Goal: Transaction & Acquisition: Purchase product/service

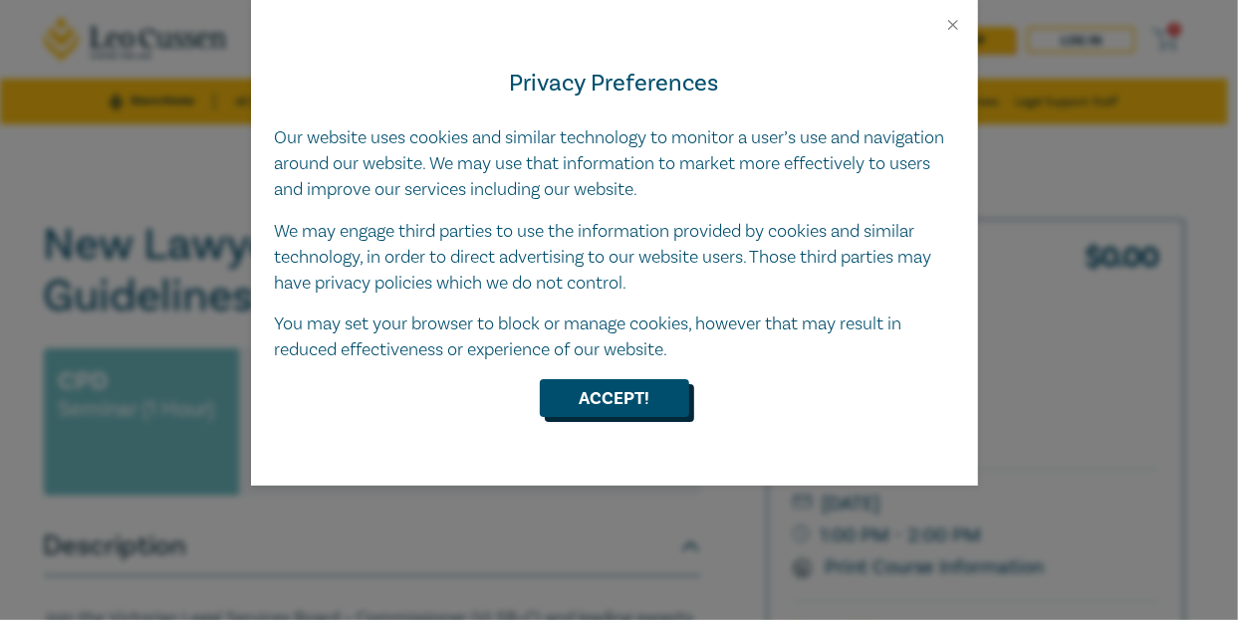
click at [605, 398] on button "Accept!" at bounding box center [614, 398] width 149 height 38
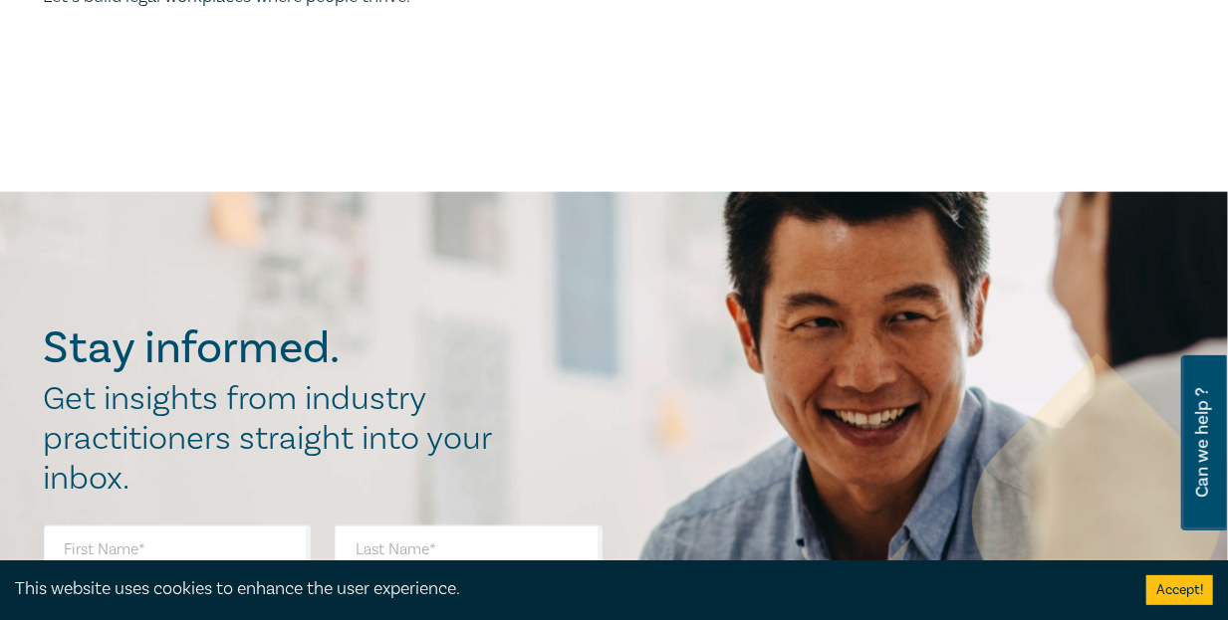
scroll to position [1394, 0]
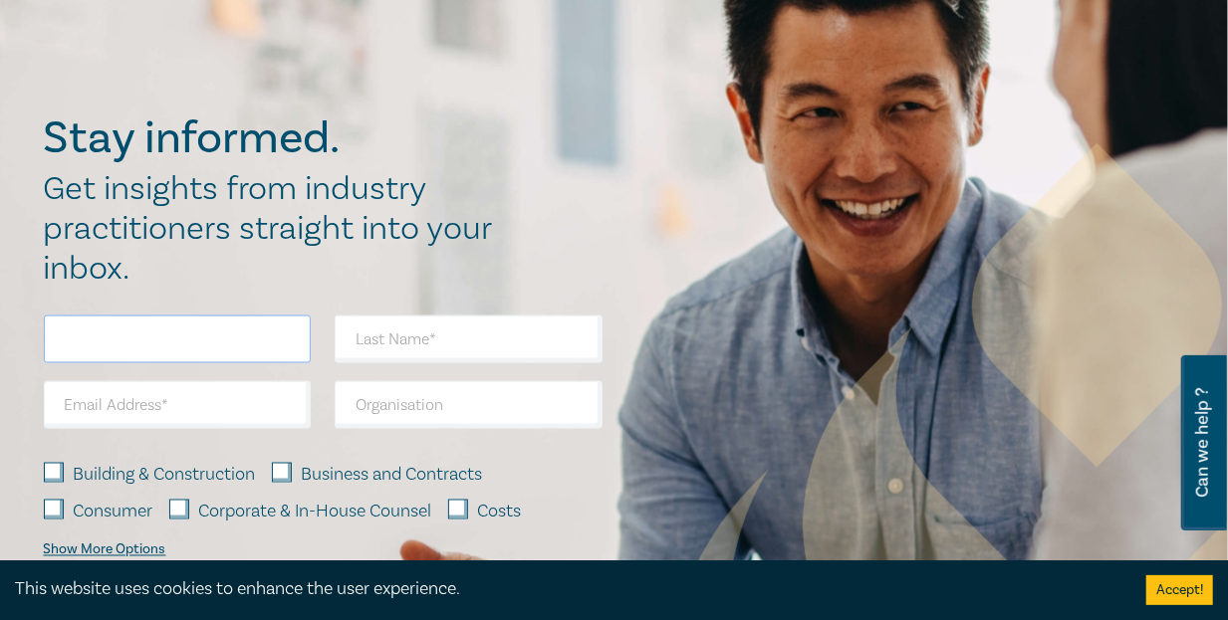
click at [125, 363] on input "text" at bounding box center [178, 340] width 268 height 48
type input "[PERSON_NAME]"
type input "Fomosa"
click at [114, 429] on input "email" at bounding box center [178, 405] width 268 height 48
type input "[EMAIL_ADDRESS][DOMAIN_NAME]"
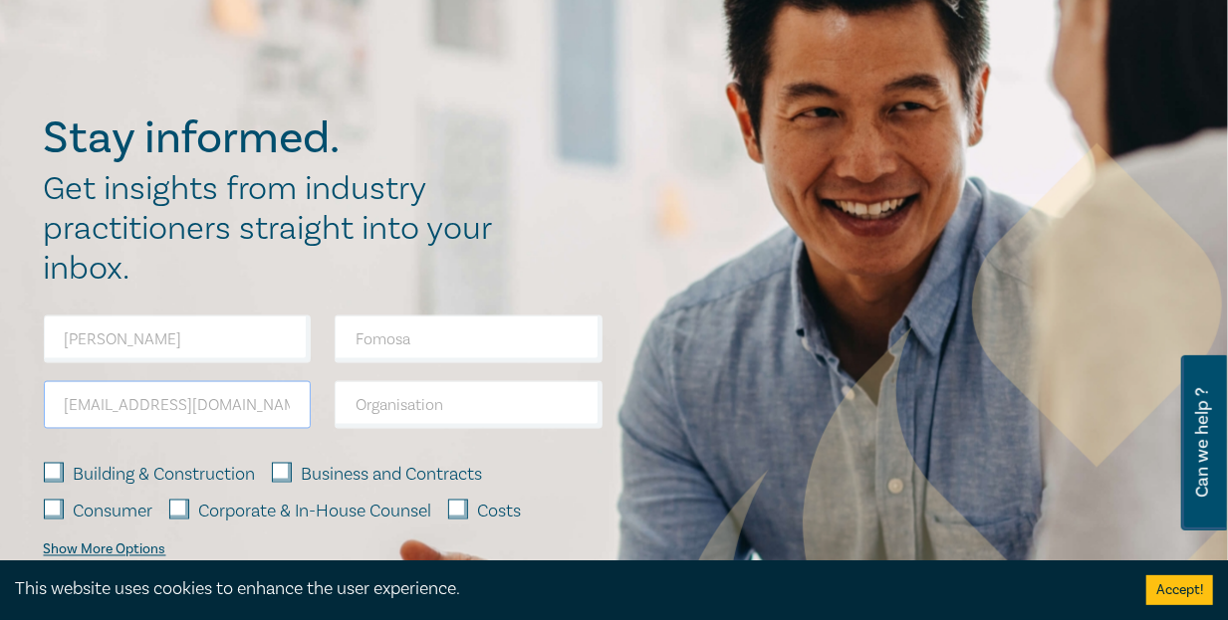
type input "[PERSON_NAME]"
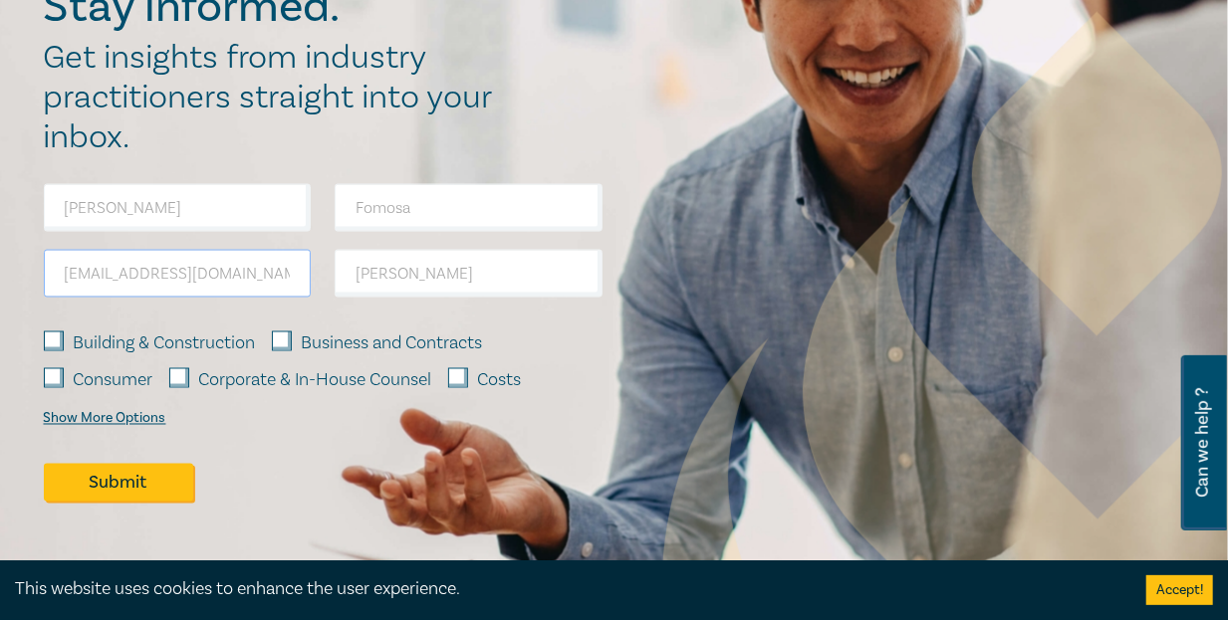
scroll to position [1526, 0]
drag, startPoint x: 448, startPoint y: 301, endPoint x: 271, endPoint y: 297, distance: 177.3
click at [271, 297] on div "Nerissa Fomosa mark_nerissa1@bigpond.com Leo Cussen Building & Construction Bus…" at bounding box center [323, 355] width 582 height 344
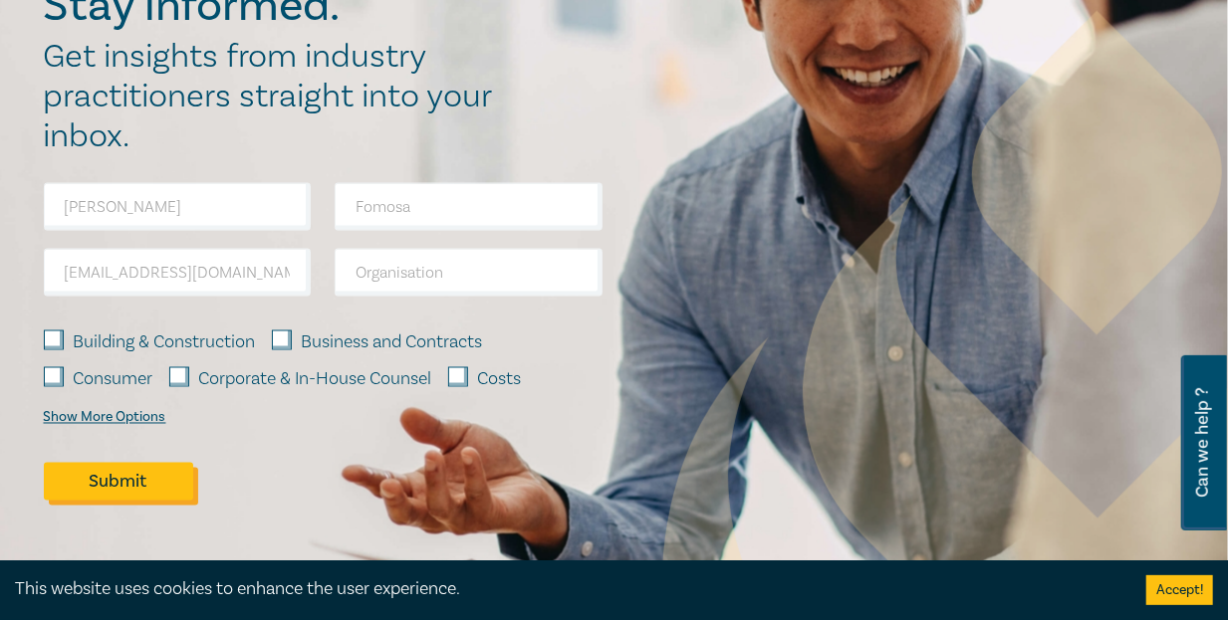
click at [139, 501] on button "Submit" at bounding box center [118, 482] width 149 height 38
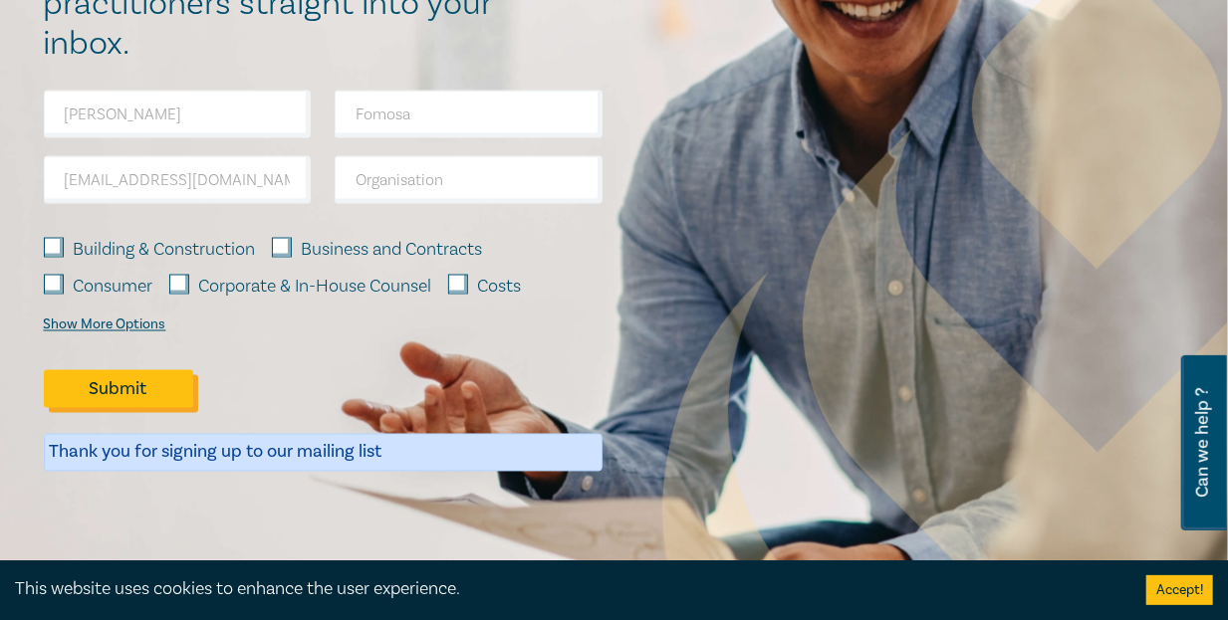
scroll to position [1593, 0]
click at [129, 407] on button "Submit" at bounding box center [118, 388] width 149 height 38
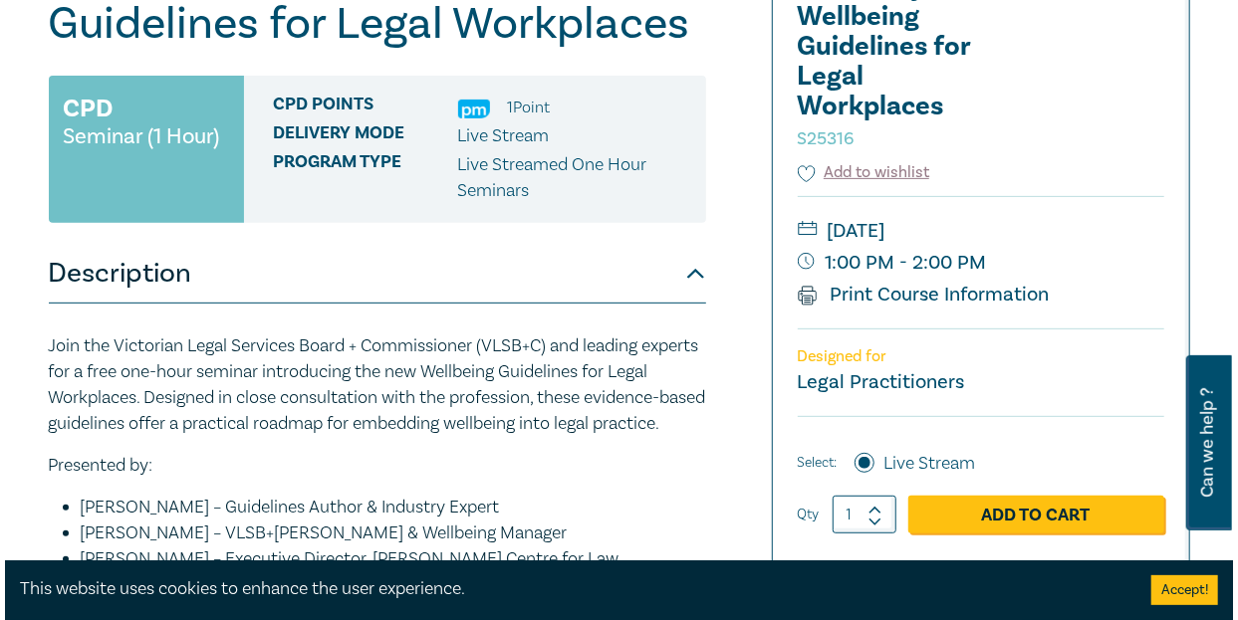
scroll to position [398, 0]
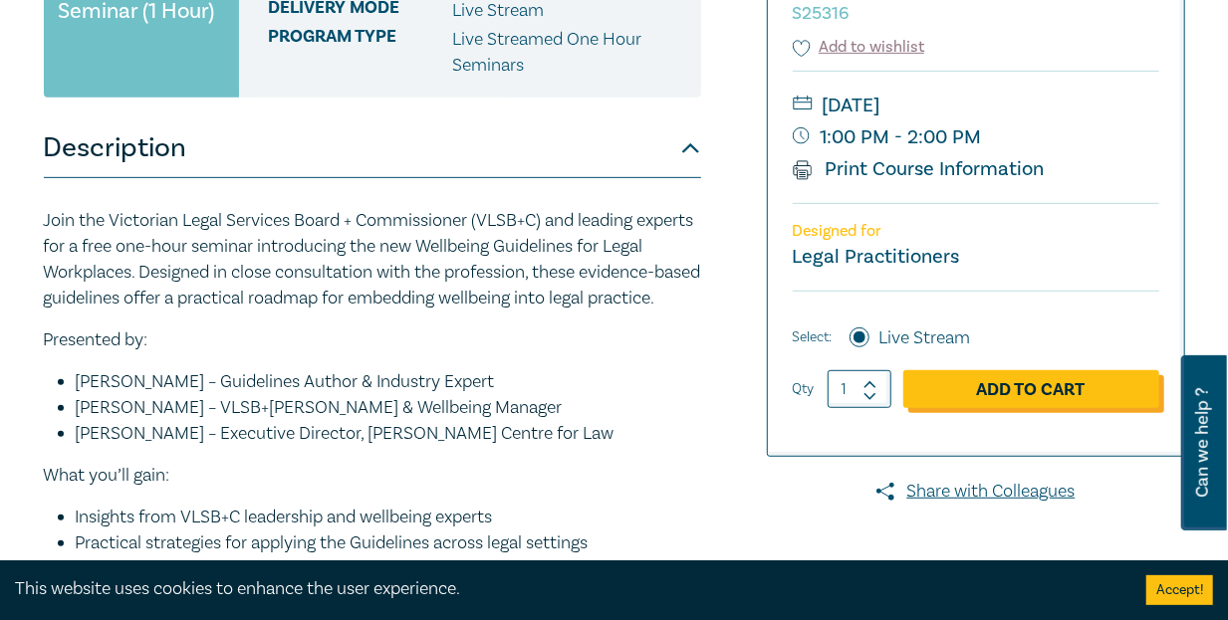
click at [1040, 384] on link "Add to Cart" at bounding box center [1031, 389] width 256 height 38
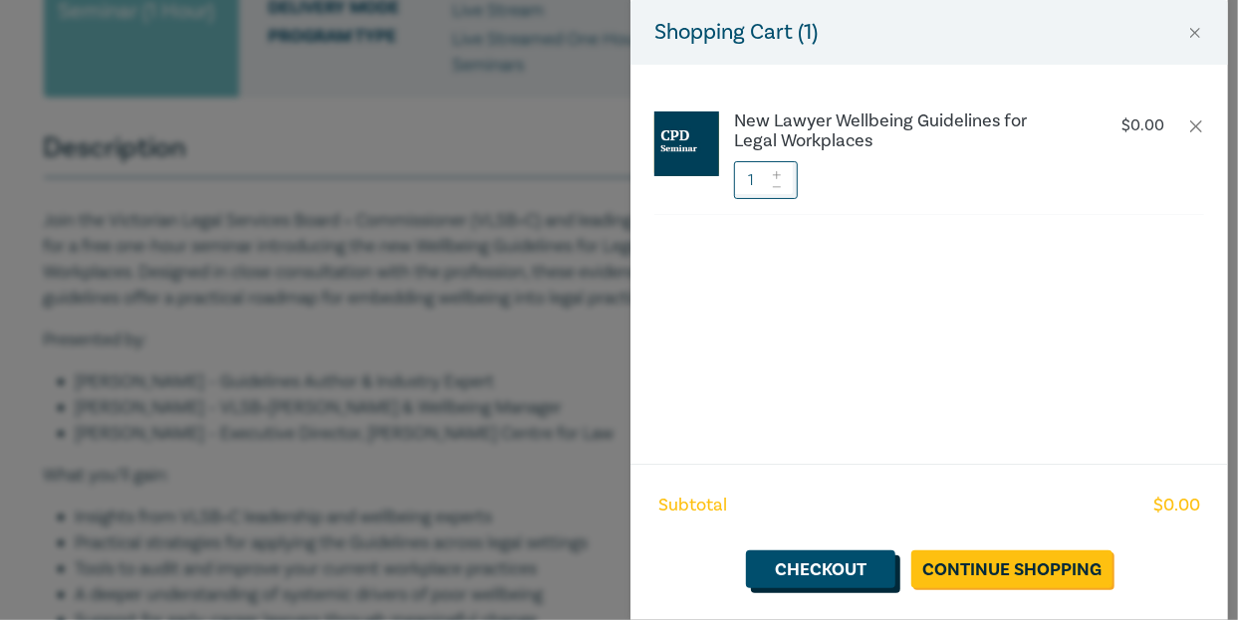
click at [878, 577] on link "Checkout" at bounding box center [820, 570] width 149 height 38
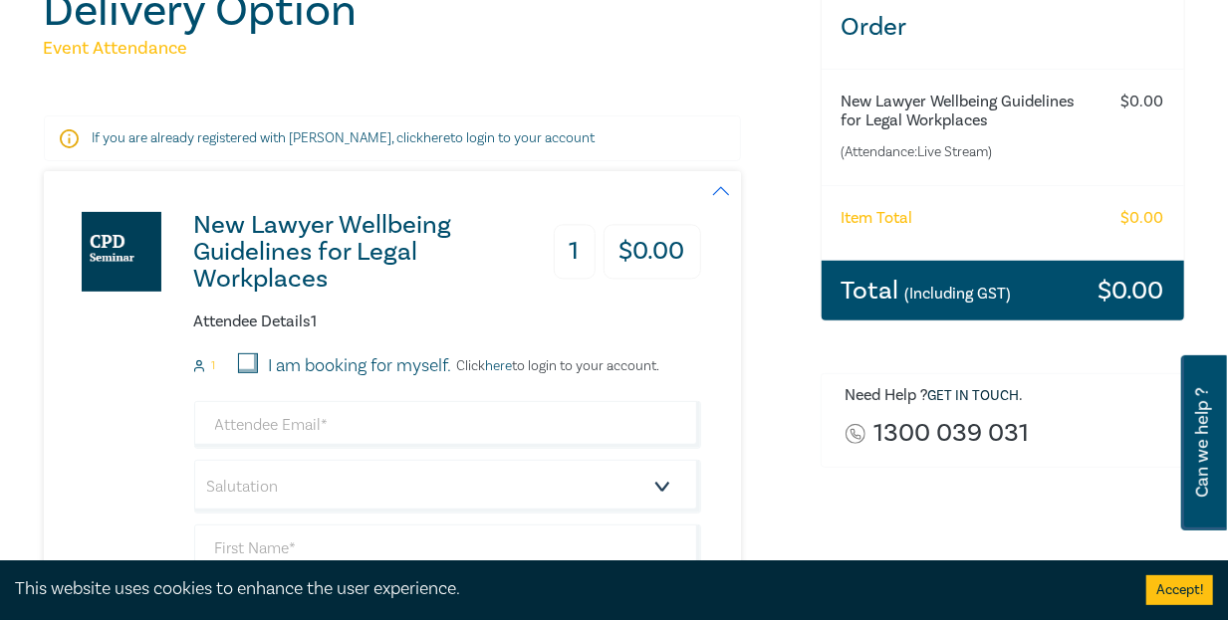
scroll to position [265, 0]
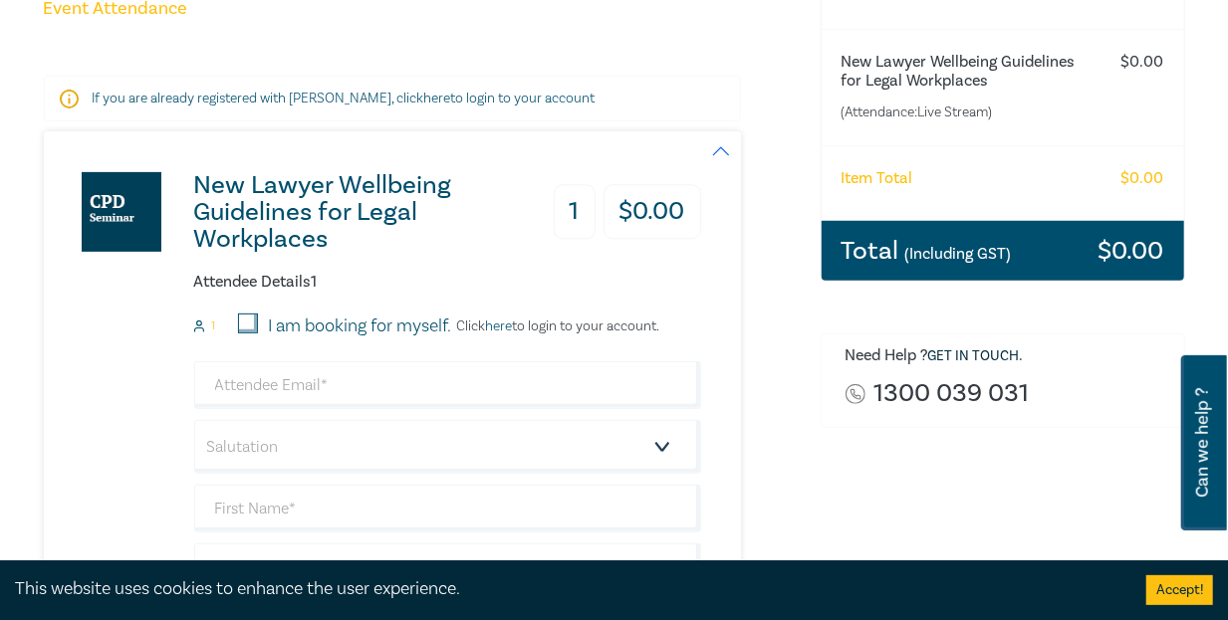
click at [241, 321] on input "I am booking for myself." at bounding box center [248, 324] width 20 height 20
checkbox input "true"
click at [355, 380] on input "email" at bounding box center [447, 385] width 507 height 48
type input "[EMAIL_ADDRESS][DOMAIN_NAME]"
type input "[PERSON_NAME]"
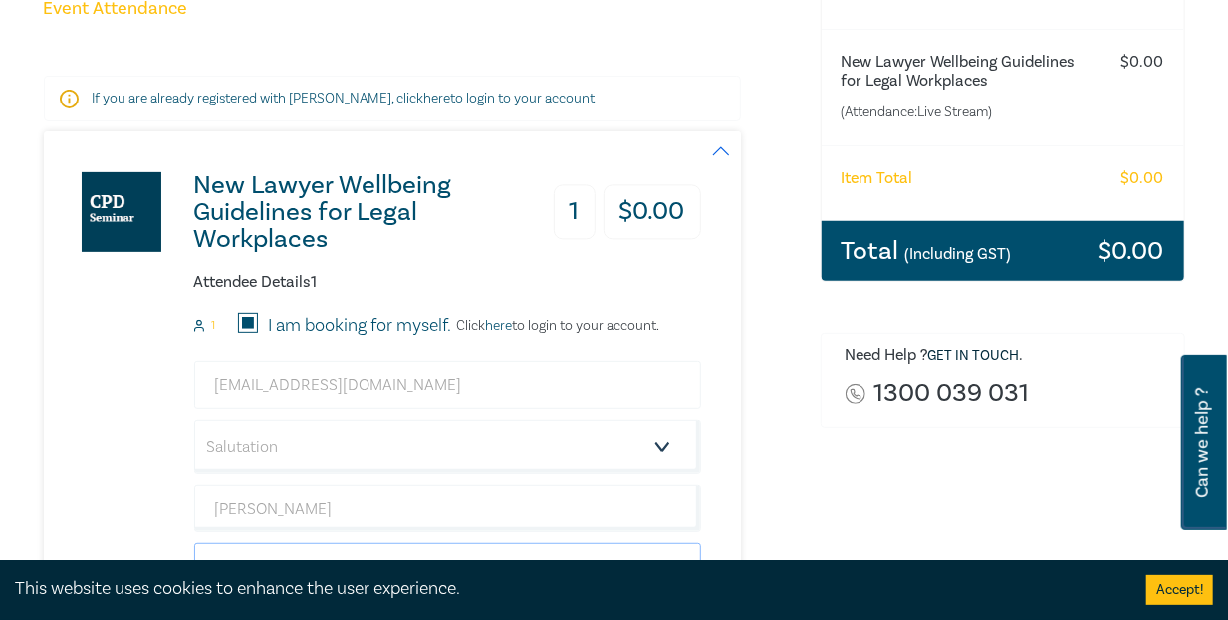
type input "[GEOGRAPHIC_DATA]"
type input "[PERSON_NAME]"
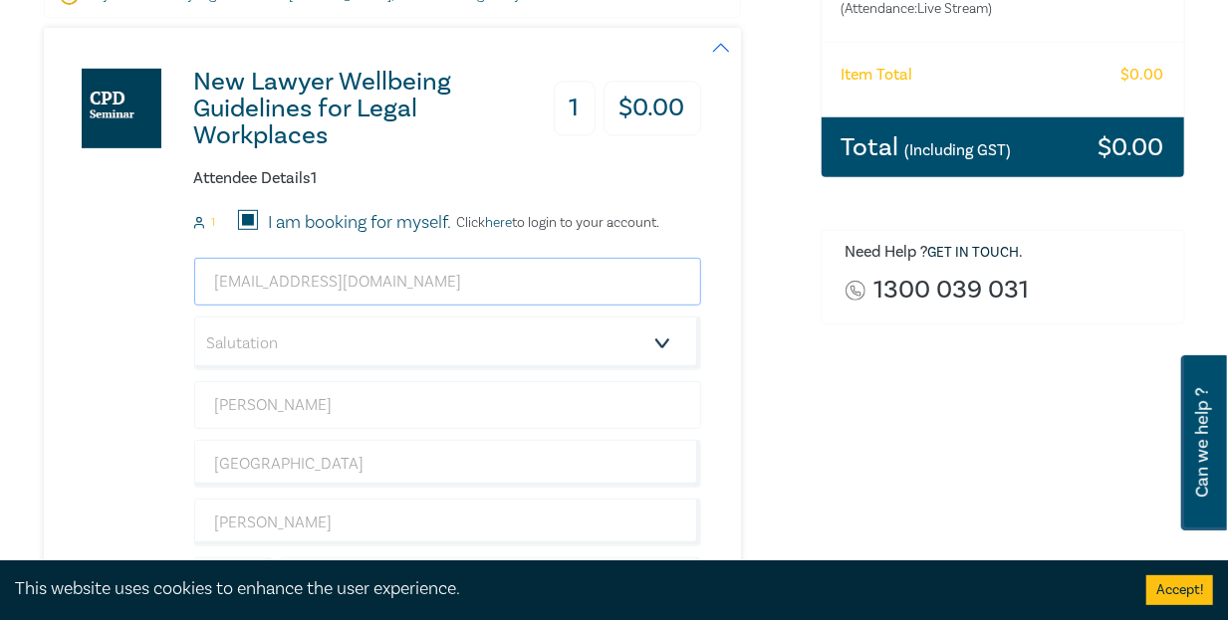
scroll to position [398, 0]
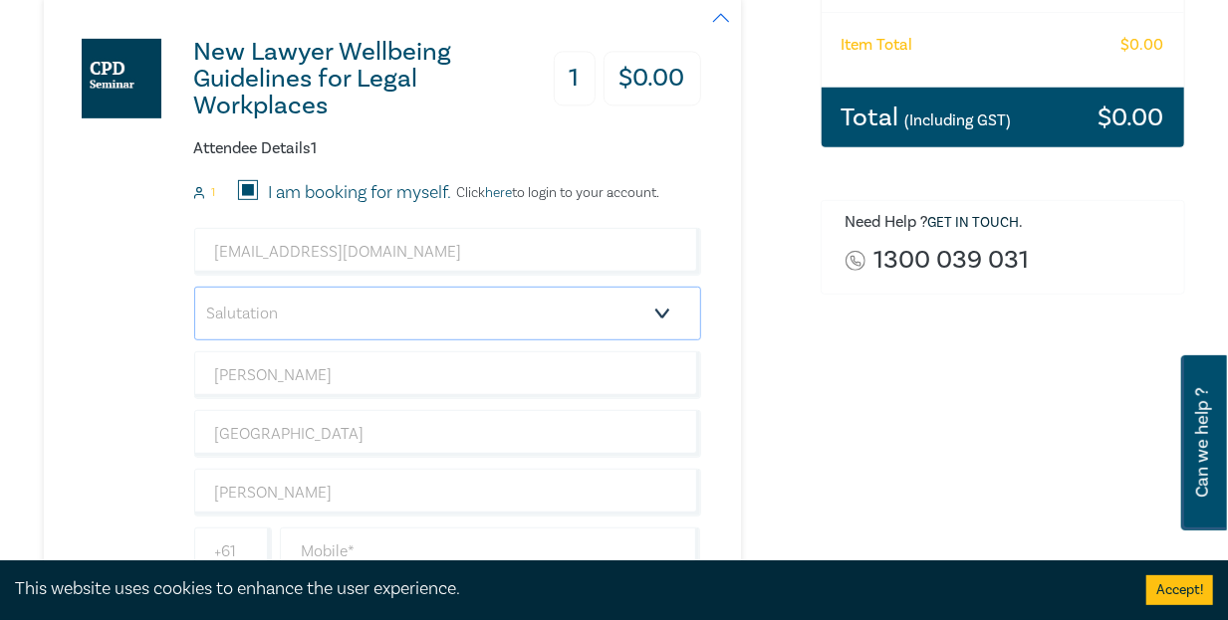
click at [317, 314] on select "Salutation Mr. Mrs. Ms. Miss Dr. Prof. Other" at bounding box center [447, 314] width 507 height 54
select select "Mrs."
click at [194, 287] on select "Salutation Mr. Mrs. Ms. Miss Dr. Prof. Other" at bounding box center [447, 314] width 507 height 54
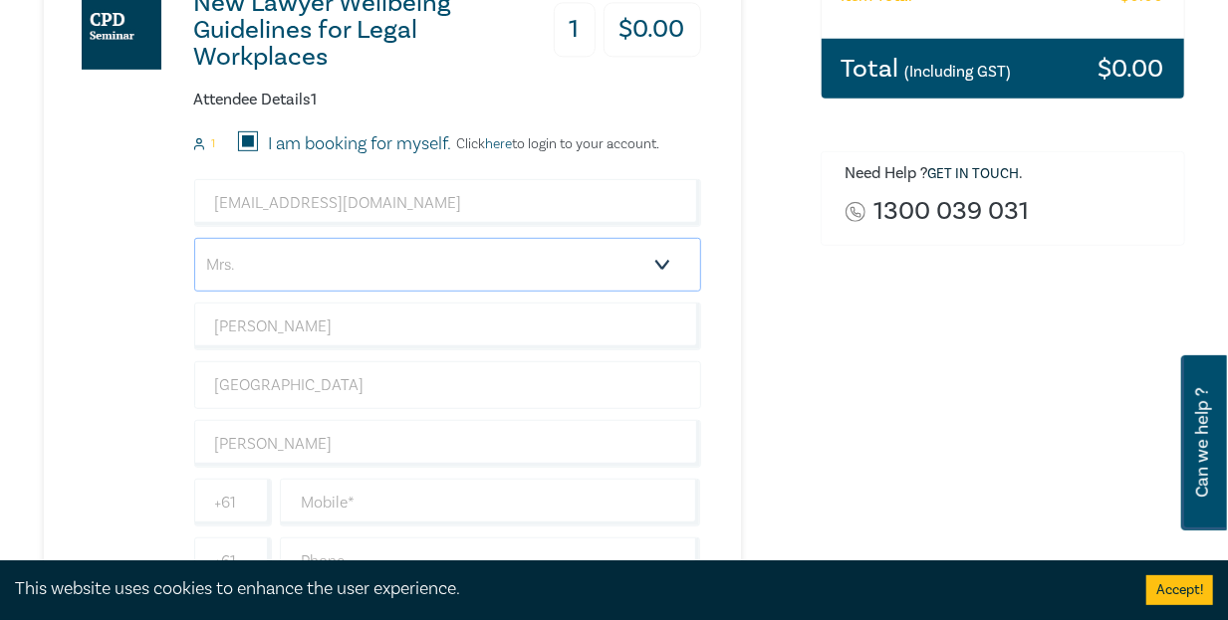
scroll to position [597, 0]
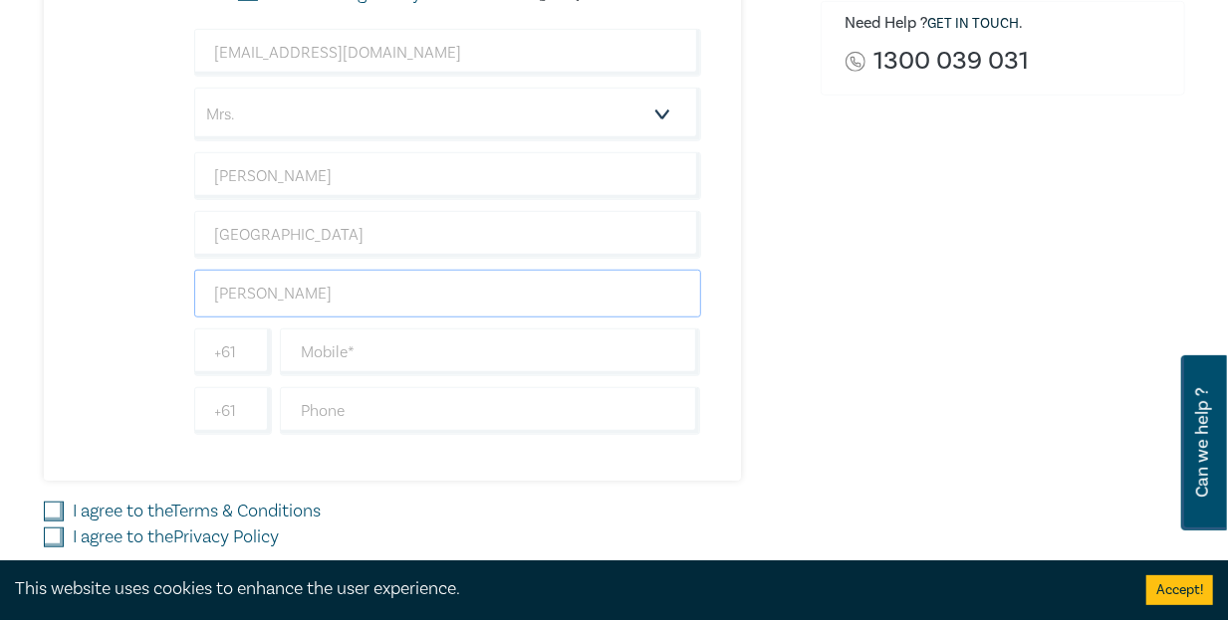
drag, startPoint x: 293, startPoint y: 275, endPoint x: 121, endPoint y: 283, distance: 171.4
click at [122, 283] on div "New Lawyer Wellbeing Guidelines for Legal Workplaces 1 $ 0.00 Attendee Details …" at bounding box center [372, 140] width 657 height 682
click at [307, 350] on input "text" at bounding box center [490, 353] width 421 height 48
type input "0411885477"
click at [56, 507] on input "I agree to the Terms & Conditions" at bounding box center [54, 512] width 20 height 20
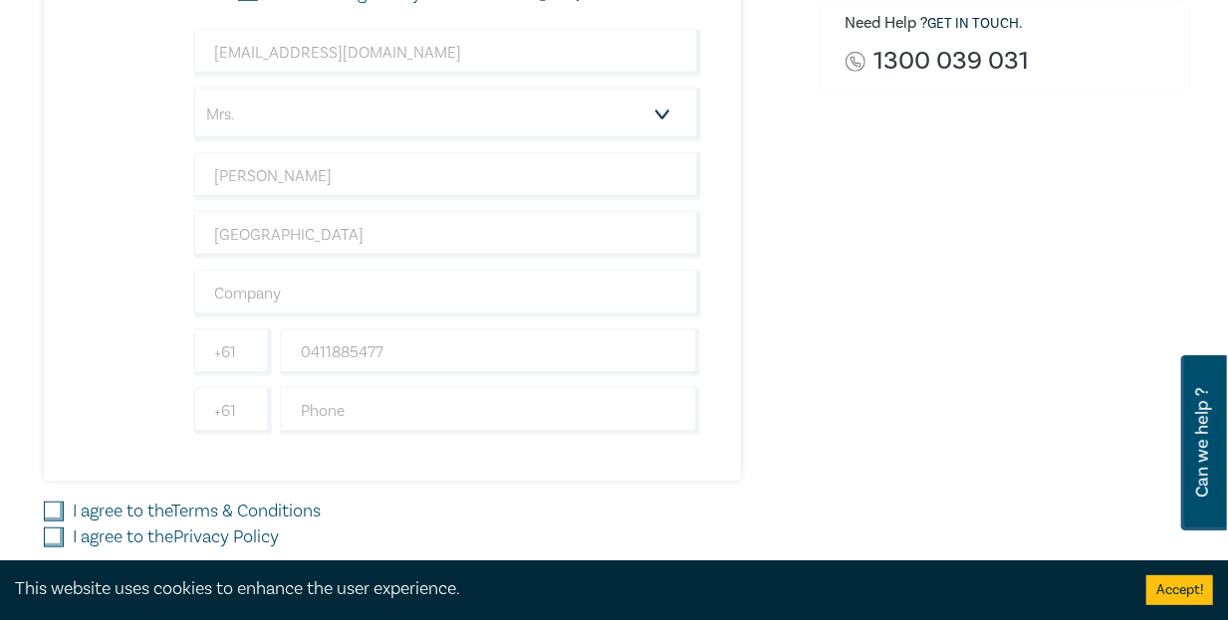
checkbox input "true"
click at [53, 537] on input "I agree to the Privacy Policy" at bounding box center [54, 538] width 20 height 20
checkbox input "true"
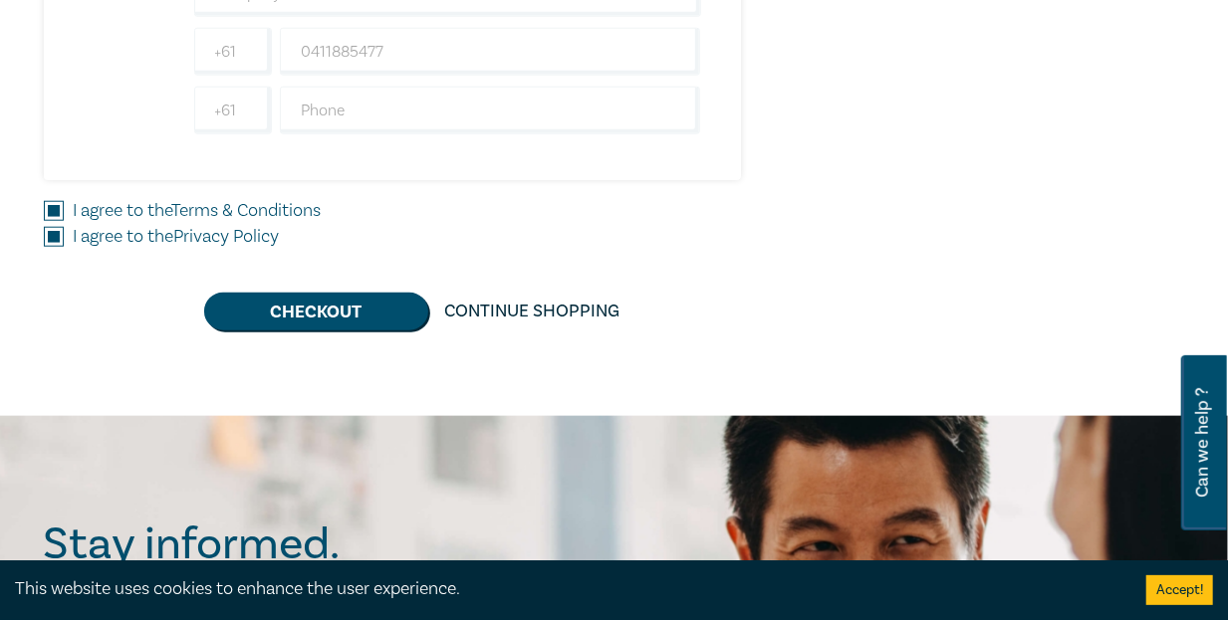
scroll to position [996, 0]
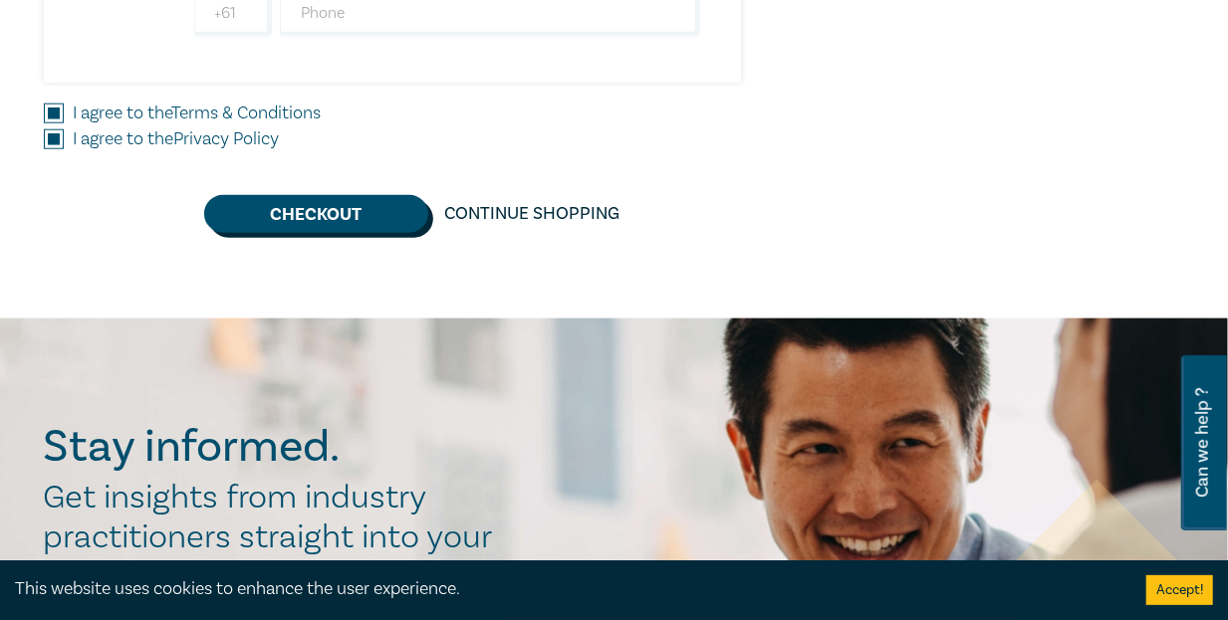
click at [367, 215] on button "Checkout" at bounding box center [316, 214] width 224 height 38
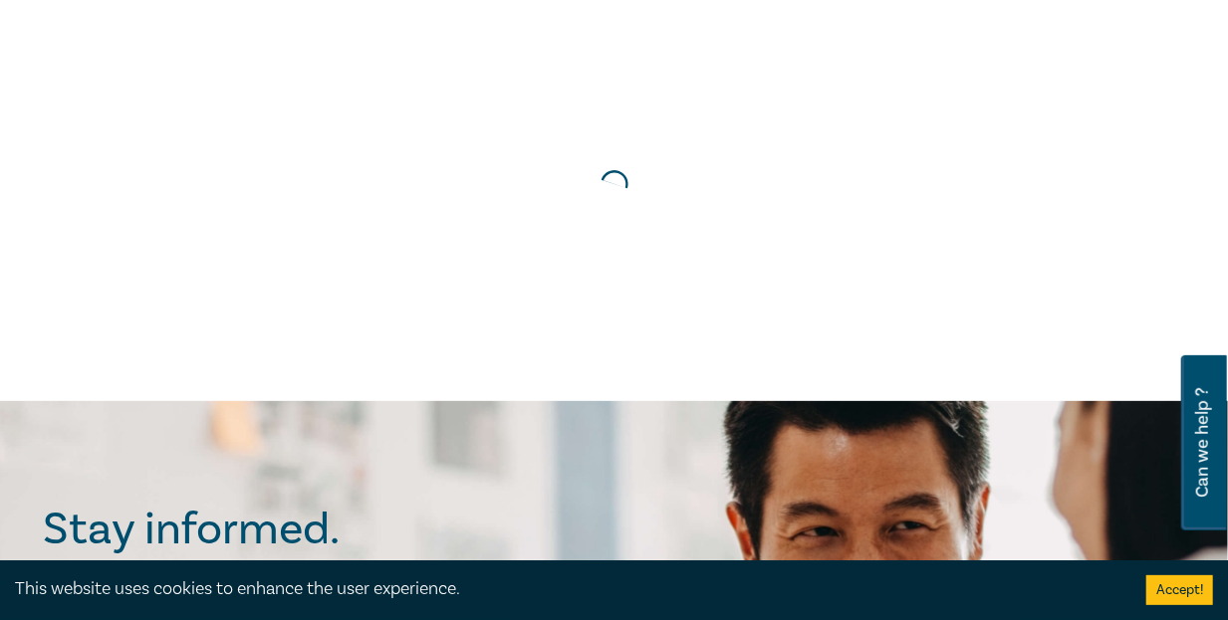
scroll to position [0, 0]
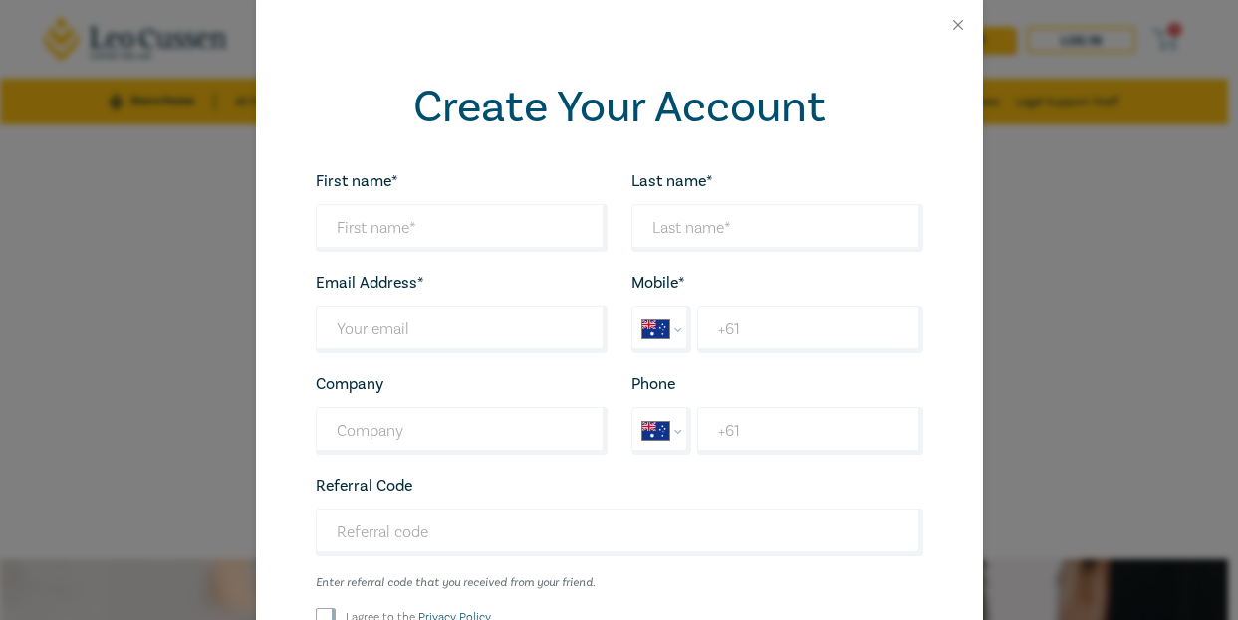
select select "AU"
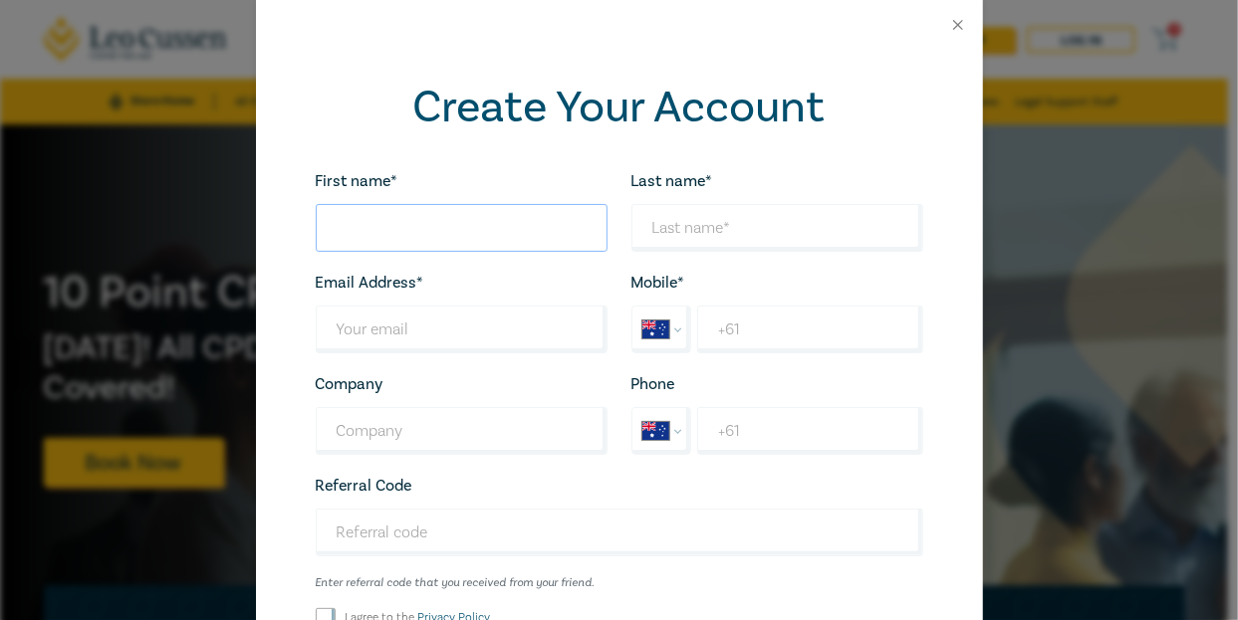
click at [401, 241] on input "First name*" at bounding box center [462, 228] width 292 height 48
type input "[PERSON_NAME]"
drag, startPoint x: 884, startPoint y: 227, endPoint x: 405, endPoint y: 216, distance: 479.0
click at [412, 218] on div "First name* [PERSON_NAME] Looks good! Last name* [EMAIL_ADDRESS][DOMAIN_NAME] L…" at bounding box center [619, 435] width 631 height 534
type input "f"
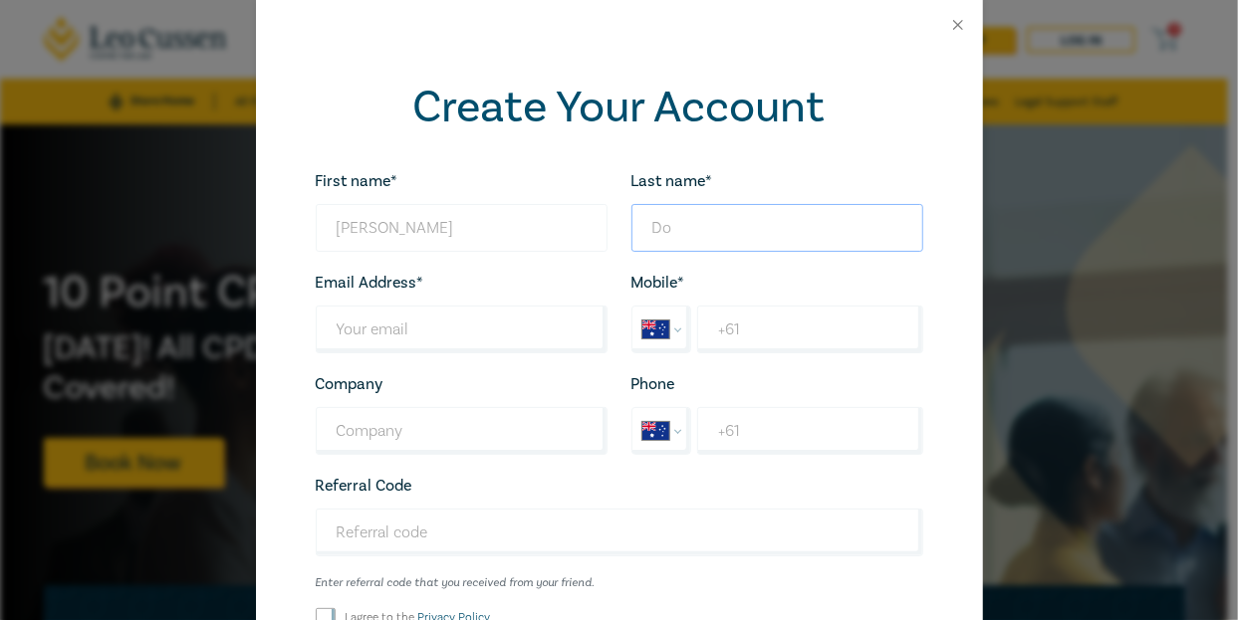
type input "D"
type input "[GEOGRAPHIC_DATA]"
type input "a"
type input "[EMAIL_ADDRESS][DOMAIN_NAME]"
type input "[PERSON_NAME]"
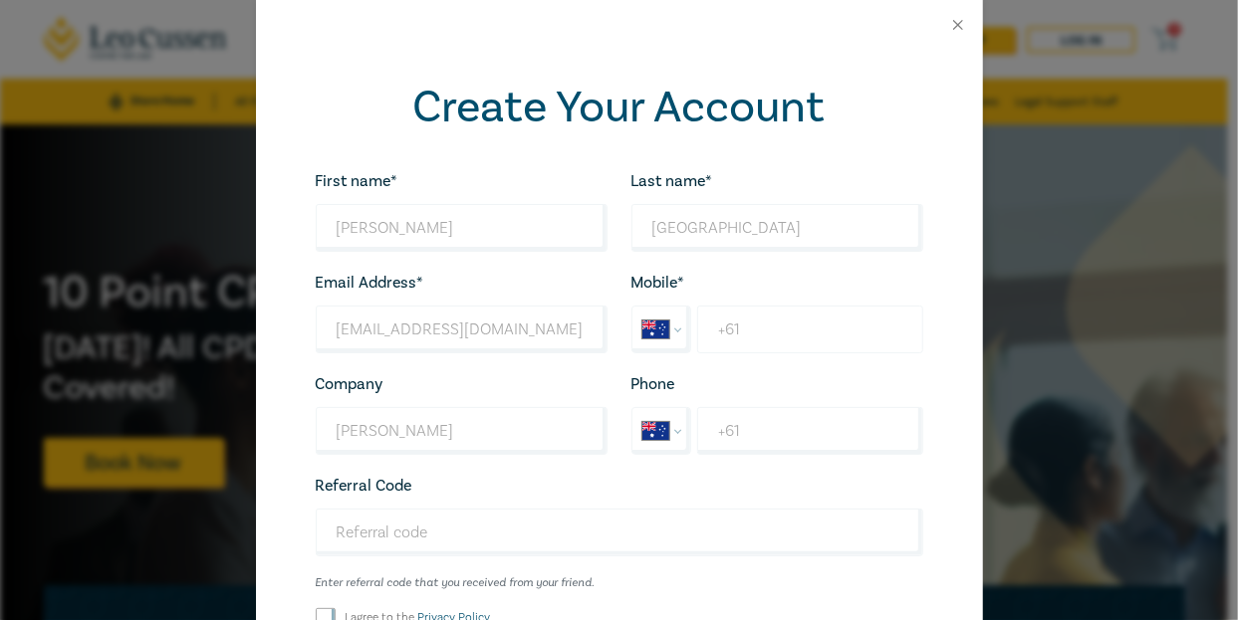
click at [736, 332] on input "+61" at bounding box center [809, 330] width 225 height 48
type input "[PHONE_NUMBER]"
drag, startPoint x: 390, startPoint y: 432, endPoint x: 472, endPoint y: 432, distance: 81.6
click at [394, 432] on input "[PERSON_NAME]" at bounding box center [462, 431] width 292 height 48
drag, startPoint x: 473, startPoint y: 432, endPoint x: 198, endPoint y: 434, distance: 274.8
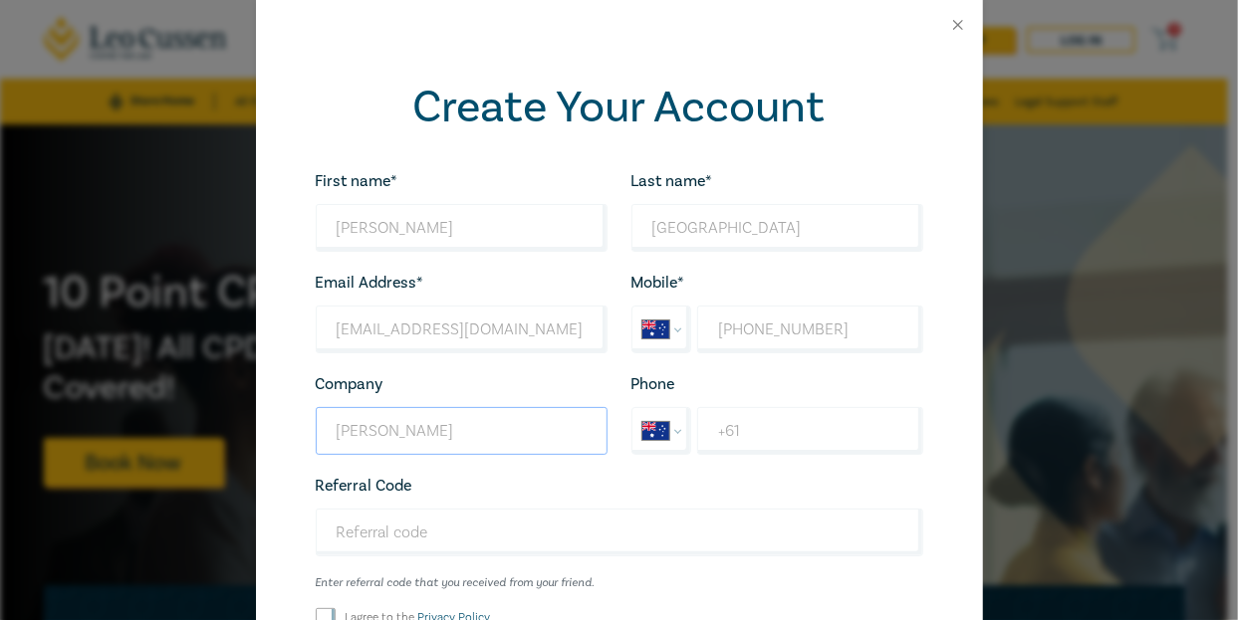
click at [198, 434] on div "Create Your Account First name* [PERSON_NAME] Looks good! Last name* Formosa Lo…" at bounding box center [619, 310] width 1238 height 620
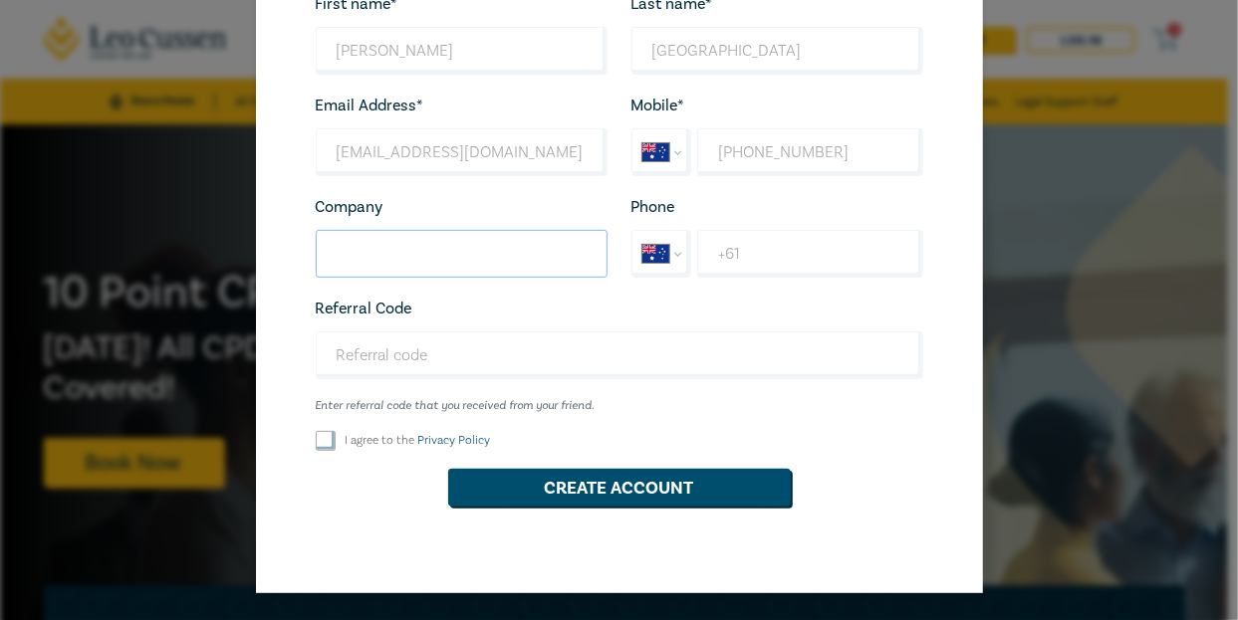
scroll to position [178, 0]
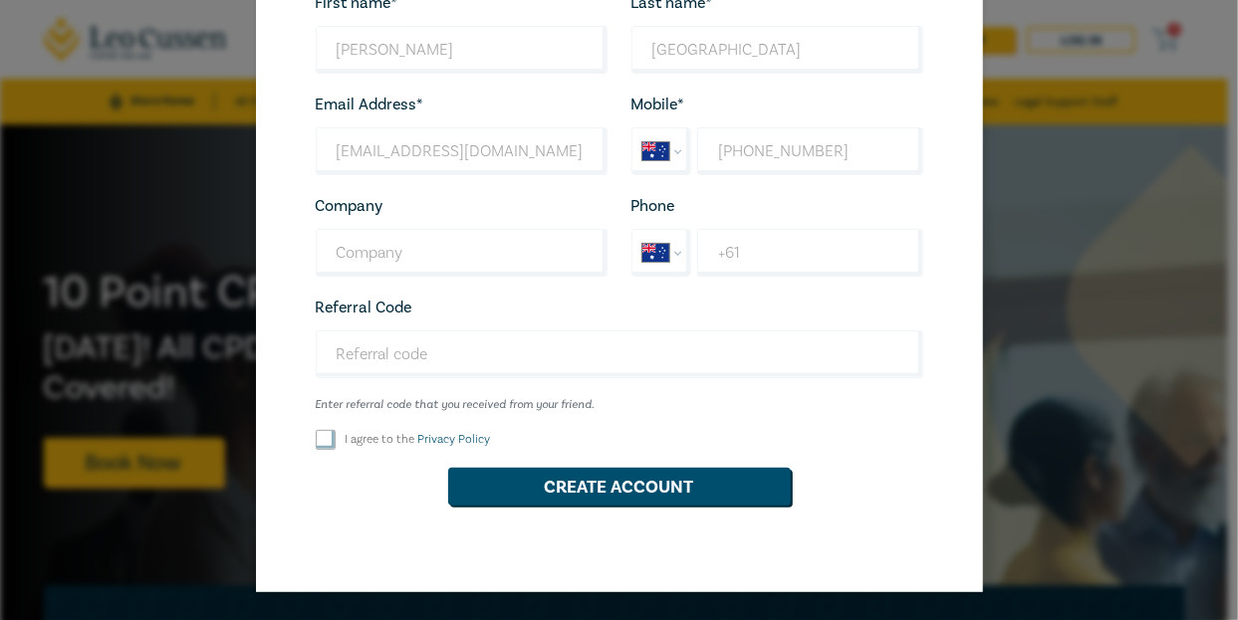
click at [320, 434] on input "I agree to the Privacy Policy" at bounding box center [326, 440] width 20 height 20
checkbox input "true"
click at [613, 486] on button "Create Account" at bounding box center [619, 487] width 342 height 38
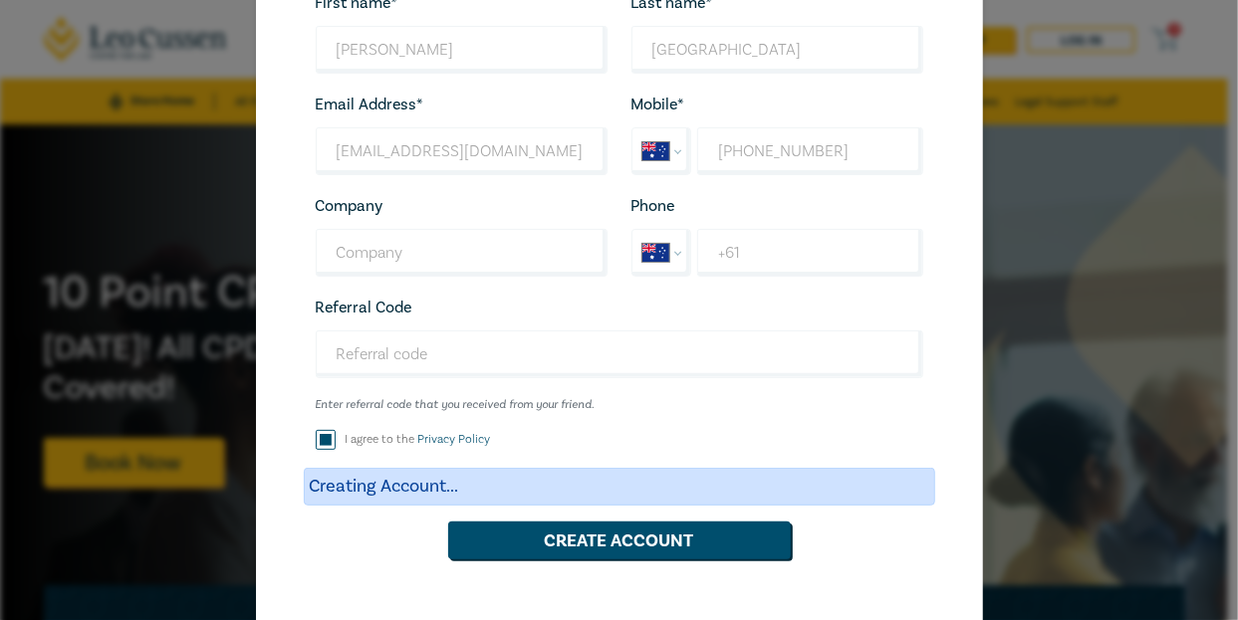
scroll to position [0, 0]
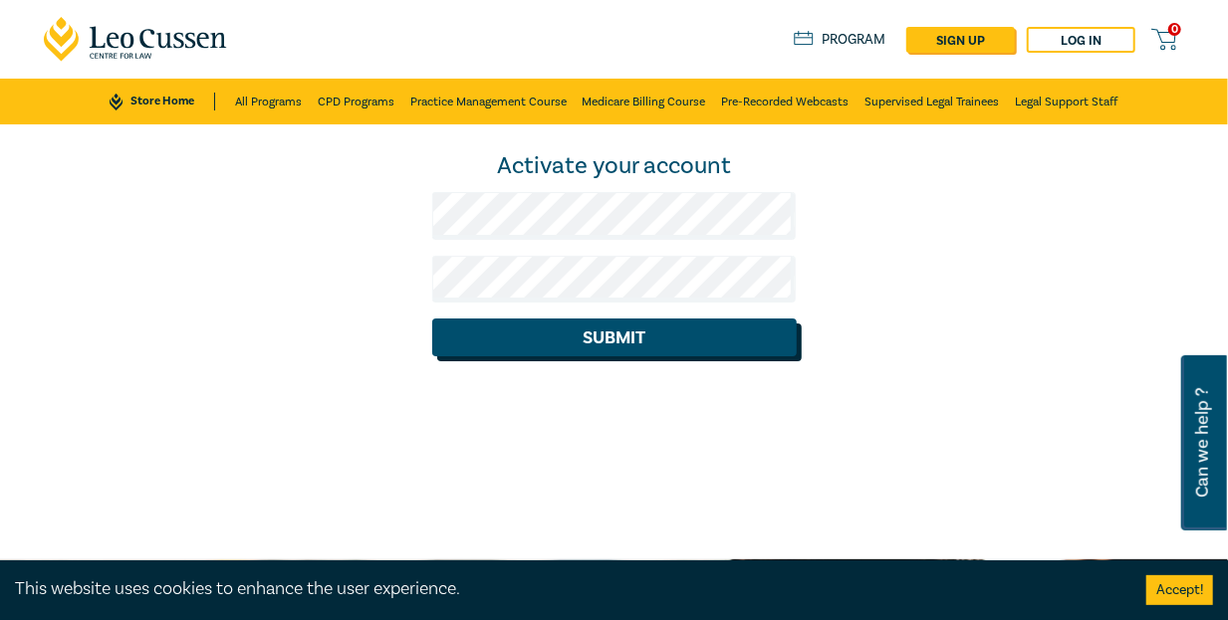
click at [746, 337] on button "Submit" at bounding box center [614, 338] width 364 height 38
